Goal: Find specific page/section

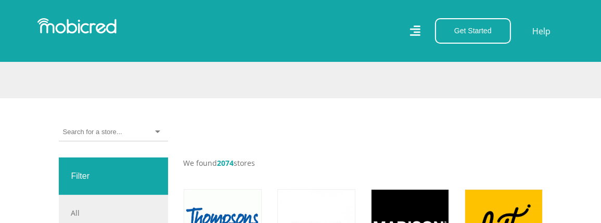
scroll to position [234, 0]
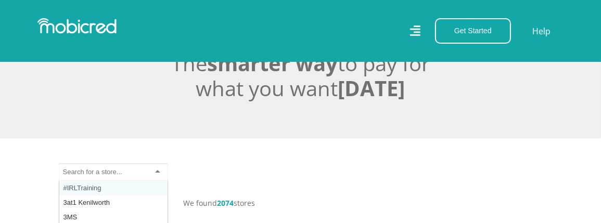
click at [120, 172] on input "select-one" at bounding box center [92, 172] width 59 height 9
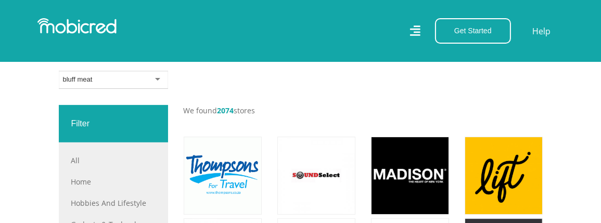
scroll to position [312, 0]
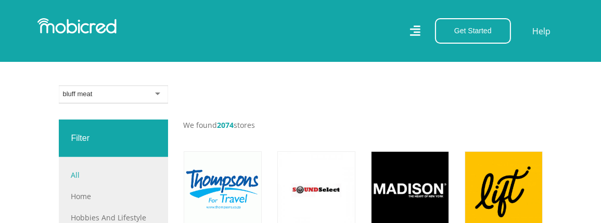
type input "bluff meat"
click at [82, 172] on link "All" at bounding box center [113, 175] width 84 height 11
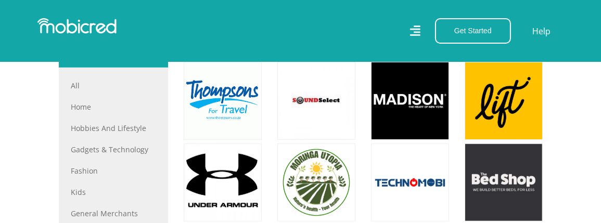
scroll to position [234, 0]
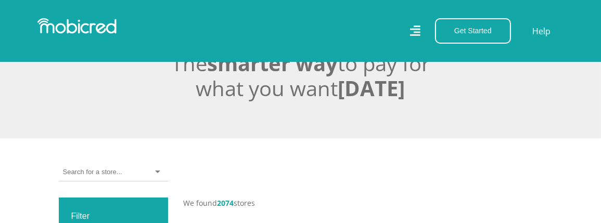
click at [94, 170] on input "select-one" at bounding box center [92, 172] width 59 height 9
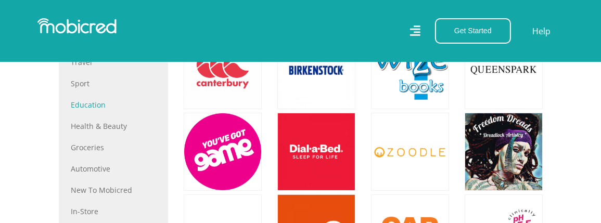
scroll to position [625, 0]
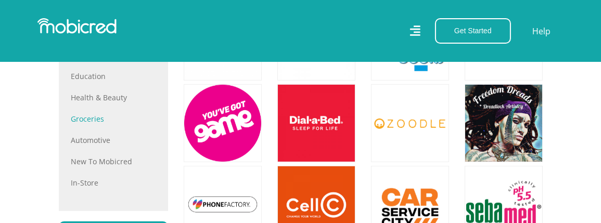
type input "checkers"
click at [91, 117] on link "Groceries" at bounding box center [113, 119] width 84 height 11
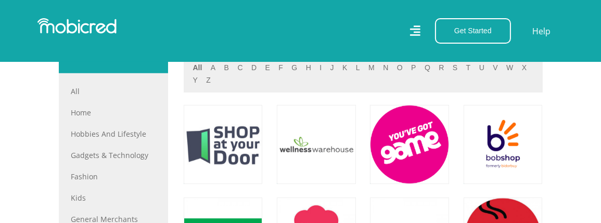
scroll to position [391, 0]
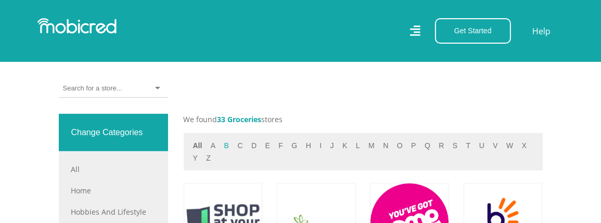
click at [224, 146] on button "b" at bounding box center [226, 146] width 11 height 12
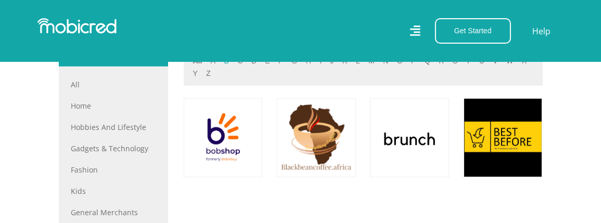
scroll to position [469, 0]
